Goal: Task Accomplishment & Management: Manage account settings

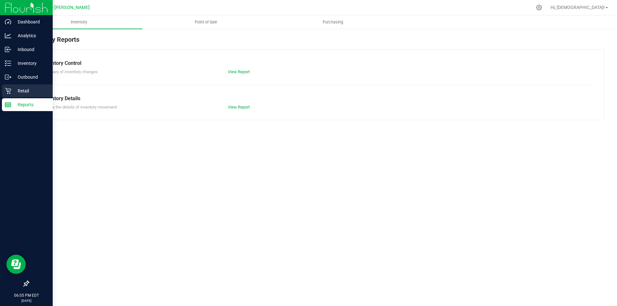
click at [23, 89] on p "Retail" at bounding box center [30, 91] width 39 height 8
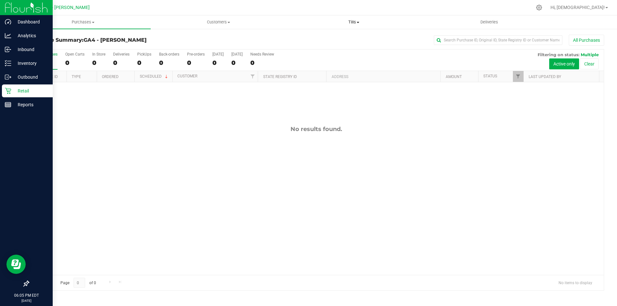
click at [353, 20] on span "Tills" at bounding box center [353, 22] width 135 height 6
click at [325, 38] on span "Manage tills" at bounding box center [307, 38] width 43 height 5
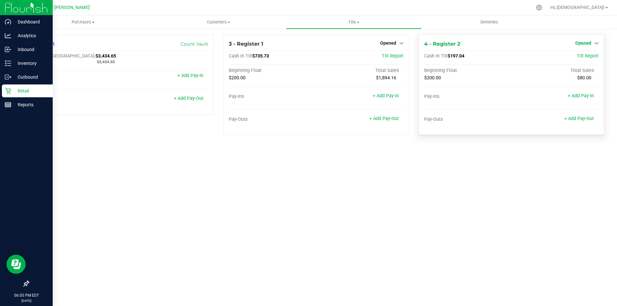
click at [587, 45] on span "Opened" at bounding box center [583, 42] width 16 height 5
click at [581, 61] on div "Close Till" at bounding box center [584, 56] width 48 height 17
click at [581, 57] on link "Close Till" at bounding box center [583, 56] width 17 height 5
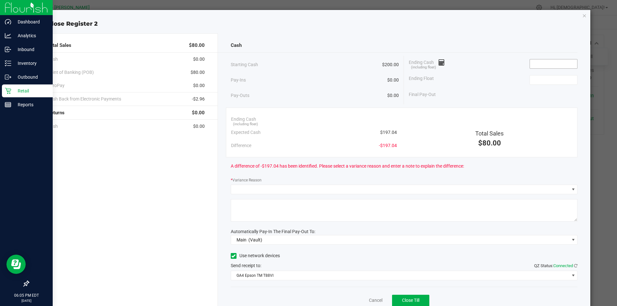
click at [530, 63] on input at bounding box center [553, 63] width 47 height 9
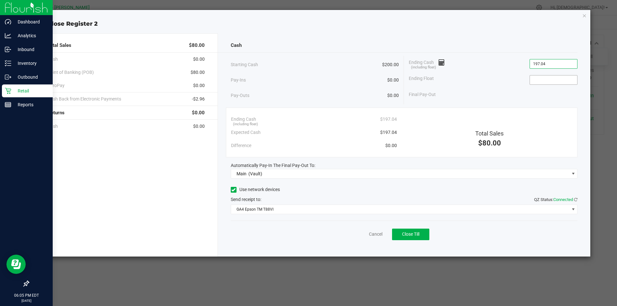
type input "$197.04"
click at [546, 76] on input at bounding box center [553, 79] width 47 height 9
type input "$200.00"
click at [371, 235] on link "Cancel" at bounding box center [375, 234] width 13 height 7
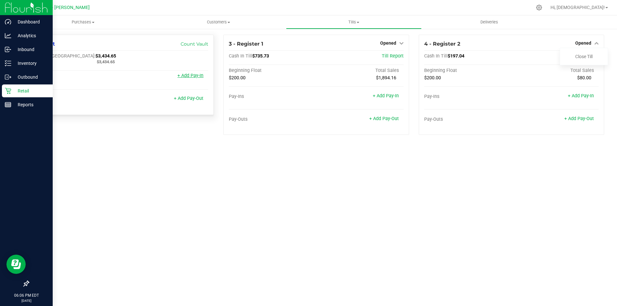
click at [187, 77] on link "+ Add Pay-In" at bounding box center [190, 75] width 26 height 5
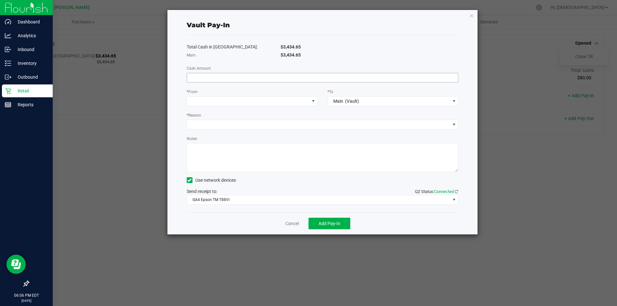
click at [261, 78] on input at bounding box center [322, 77] width 271 height 9
type input "$2.96"
click at [264, 104] on span at bounding box center [248, 101] width 122 height 9
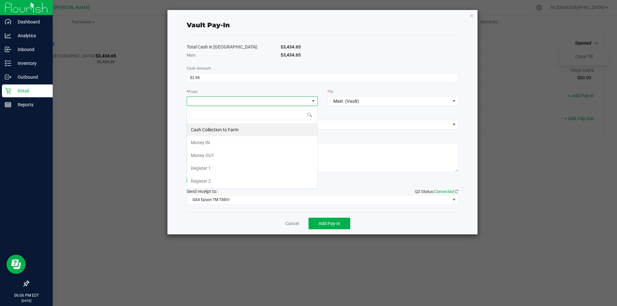
scroll to position [10, 131]
click at [207, 169] on span "Register 1" at bounding box center [201, 168] width 20 height 5
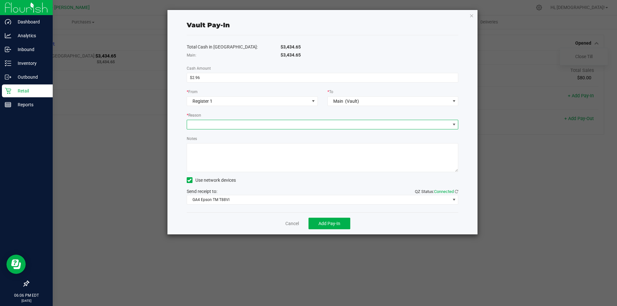
click at [278, 122] on span at bounding box center [318, 124] width 263 height 9
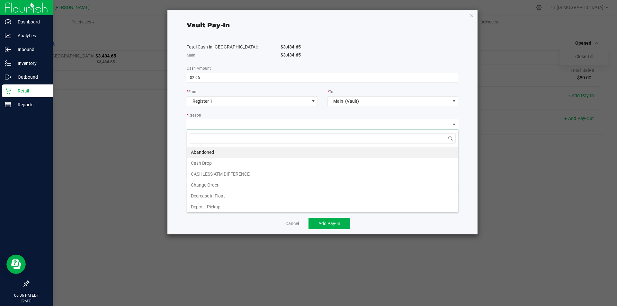
scroll to position [10, 271]
click at [219, 175] on li "CASHLESS ATM DIFFERENCE" at bounding box center [322, 174] width 271 height 11
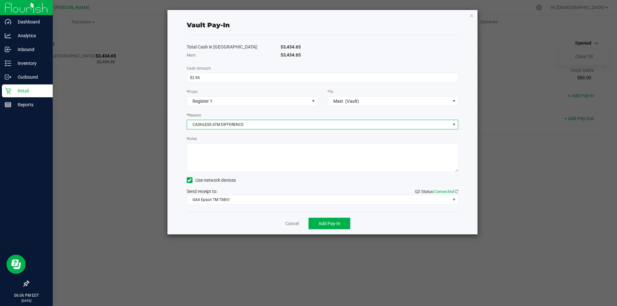
click at [190, 180] on icon at bounding box center [189, 180] width 4 height 0
click at [0, 0] on input "Use network devices" at bounding box center [0, 0] width 0 height 0
click at [333, 225] on span "Add Pay-In" at bounding box center [329, 223] width 22 height 5
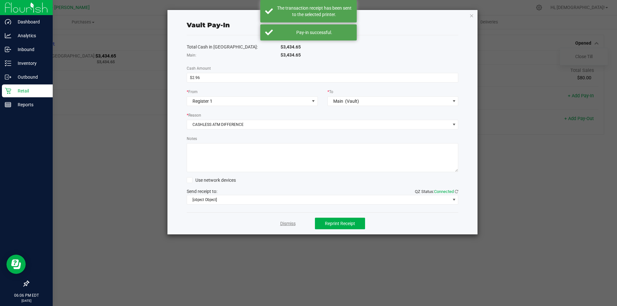
click at [285, 224] on link "Dismiss" at bounding box center [287, 223] width 15 height 7
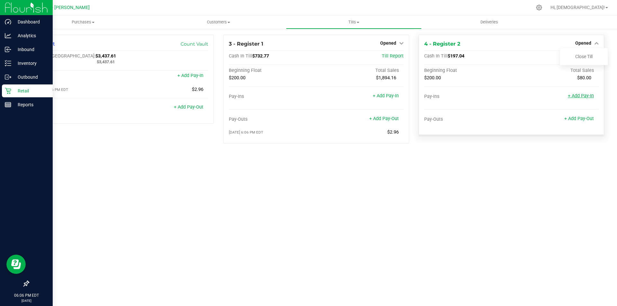
click at [582, 96] on link "+ Add Pay-In" at bounding box center [581, 95] width 26 height 5
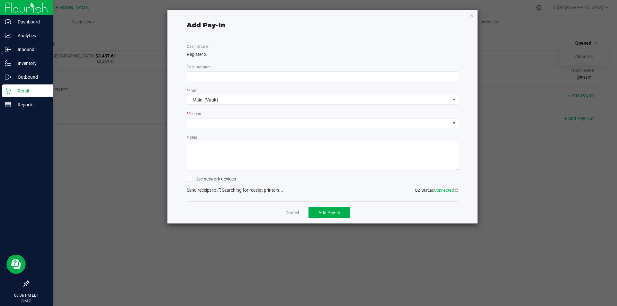
click at [269, 76] on input at bounding box center [322, 76] width 271 height 9
type input "$2.96"
click at [223, 120] on span at bounding box center [318, 123] width 263 height 9
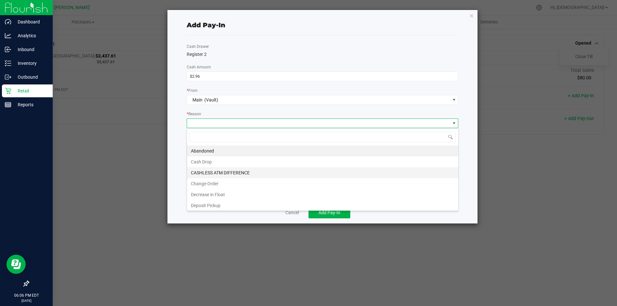
click at [215, 173] on li "CASHLESS ATM DIFFERENCE" at bounding box center [322, 172] width 271 height 11
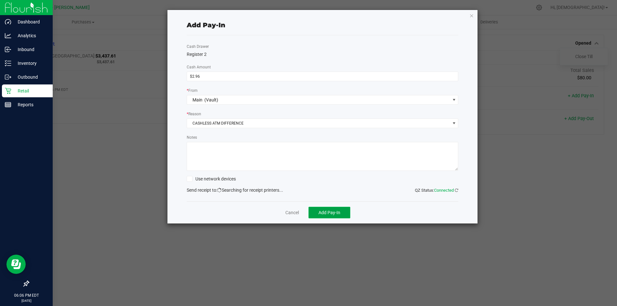
click at [327, 213] on span "Add Pay-In" at bounding box center [329, 212] width 22 height 5
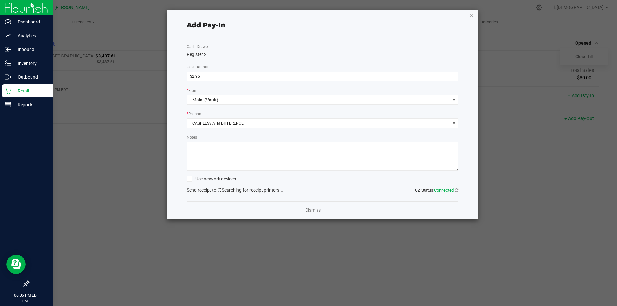
click at [472, 17] on icon "button" at bounding box center [471, 16] width 4 height 8
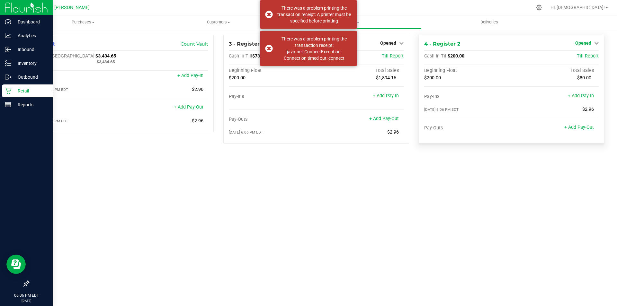
click at [584, 42] on span "Opened" at bounding box center [583, 42] width 16 height 5
click at [575, 57] on div "Close Till" at bounding box center [584, 57] width 48 height 8
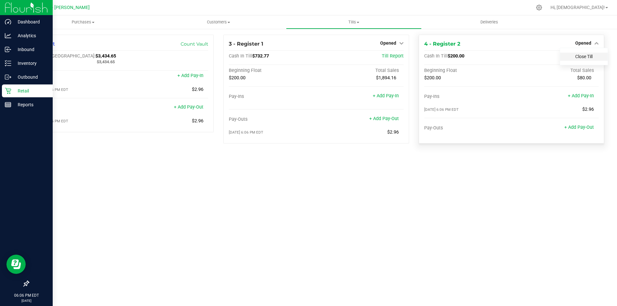
click at [586, 57] on link "Close Till" at bounding box center [583, 56] width 17 height 5
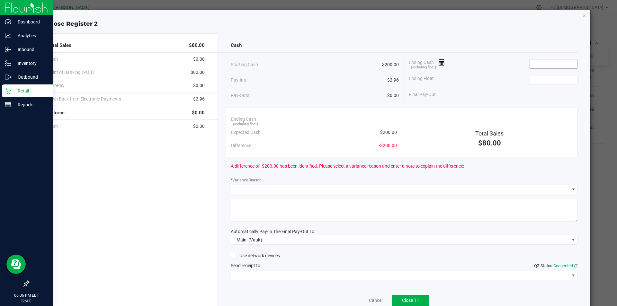
click at [550, 64] on input at bounding box center [553, 63] width 47 height 9
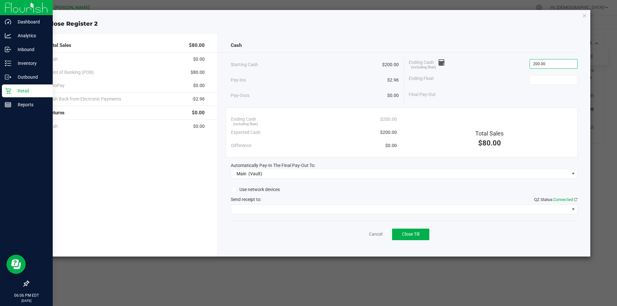
type input "$200.00"
click at [533, 85] on div "Ending Float" at bounding box center [493, 80] width 169 height 16
click at [537, 78] on input at bounding box center [553, 79] width 47 height 9
type input "$200.00"
click at [509, 90] on div "Final Pay-Out $0.00" at bounding box center [493, 94] width 169 height 13
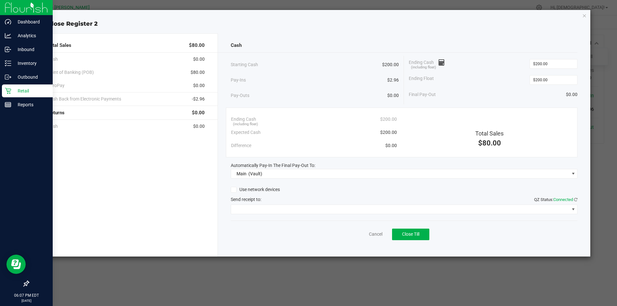
click at [503, 101] on div "Final Pay-Out $0.00" at bounding box center [493, 94] width 169 height 13
click at [408, 236] on span "Close Till" at bounding box center [410, 234] width 17 height 5
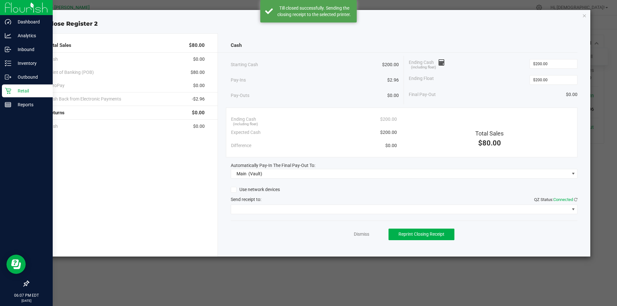
click at [359, 230] on div "Dismiss Reprint Closing Receipt" at bounding box center [404, 233] width 347 height 25
click at [359, 241] on div "Dismiss Reprint Closing Receipt" at bounding box center [404, 233] width 347 height 25
click at [359, 234] on link "Dismiss" at bounding box center [361, 234] width 15 height 7
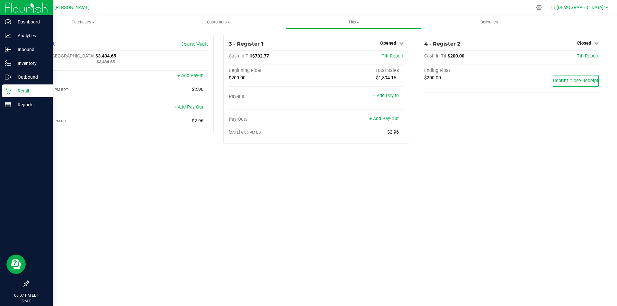
click at [601, 6] on span "Hi, [DEMOGRAPHIC_DATA]!" at bounding box center [577, 7] width 54 height 5
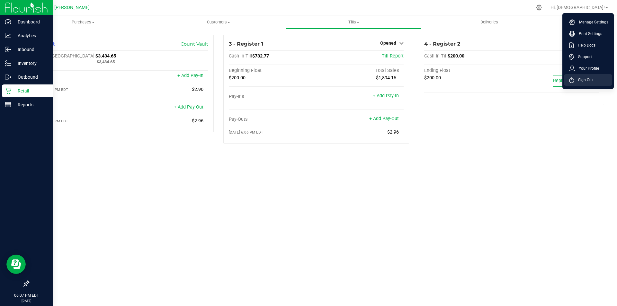
click at [580, 83] on li "Sign Out" at bounding box center [588, 80] width 48 height 12
